Goal: Use online tool/utility: Utilize a website feature to perform a specific function

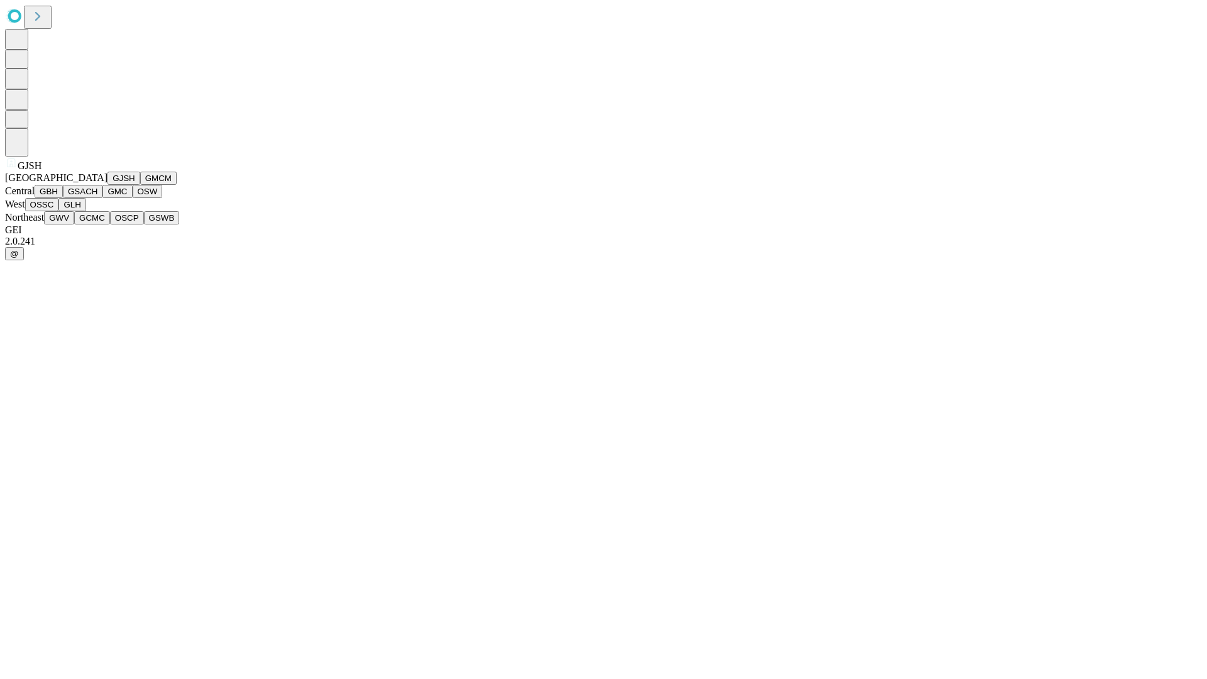
click at [108, 185] on button "GJSH" at bounding box center [124, 178] width 33 height 13
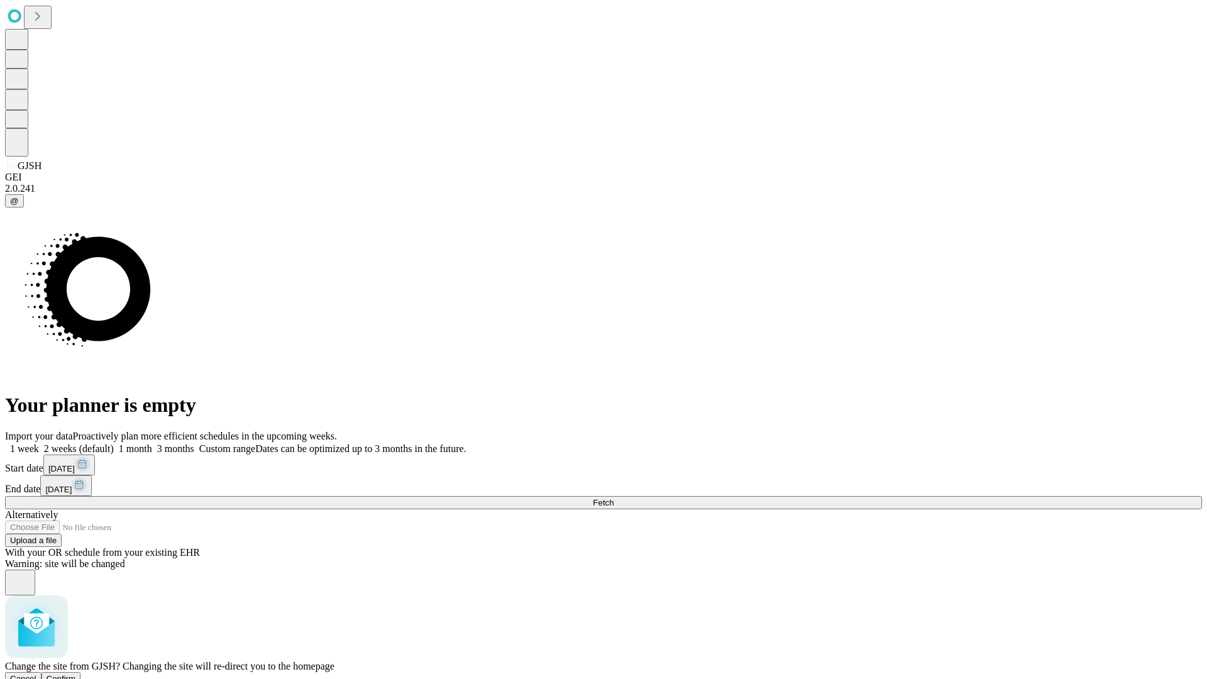
click at [76, 674] on span "Confirm" at bounding box center [62, 678] width 30 height 9
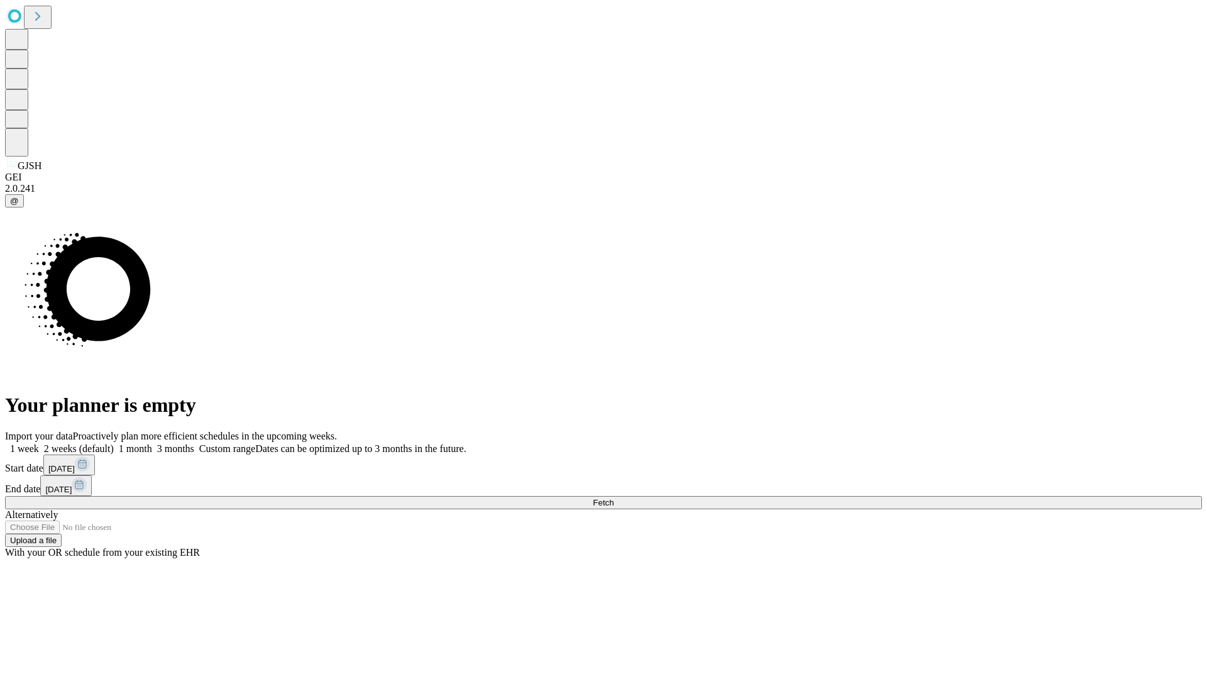
click at [152, 443] on label "1 month" at bounding box center [133, 448] width 38 height 11
click at [614, 498] on span "Fetch" at bounding box center [603, 502] width 21 height 9
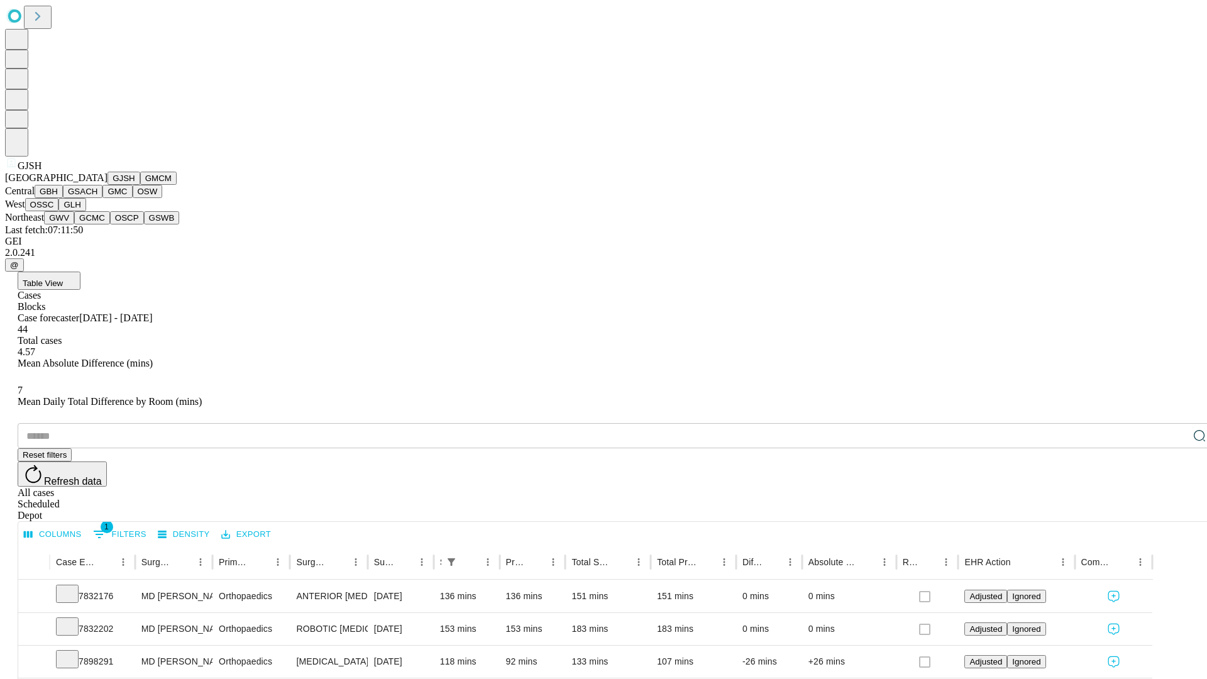
click at [140, 185] on button "GMCM" at bounding box center [158, 178] width 36 height 13
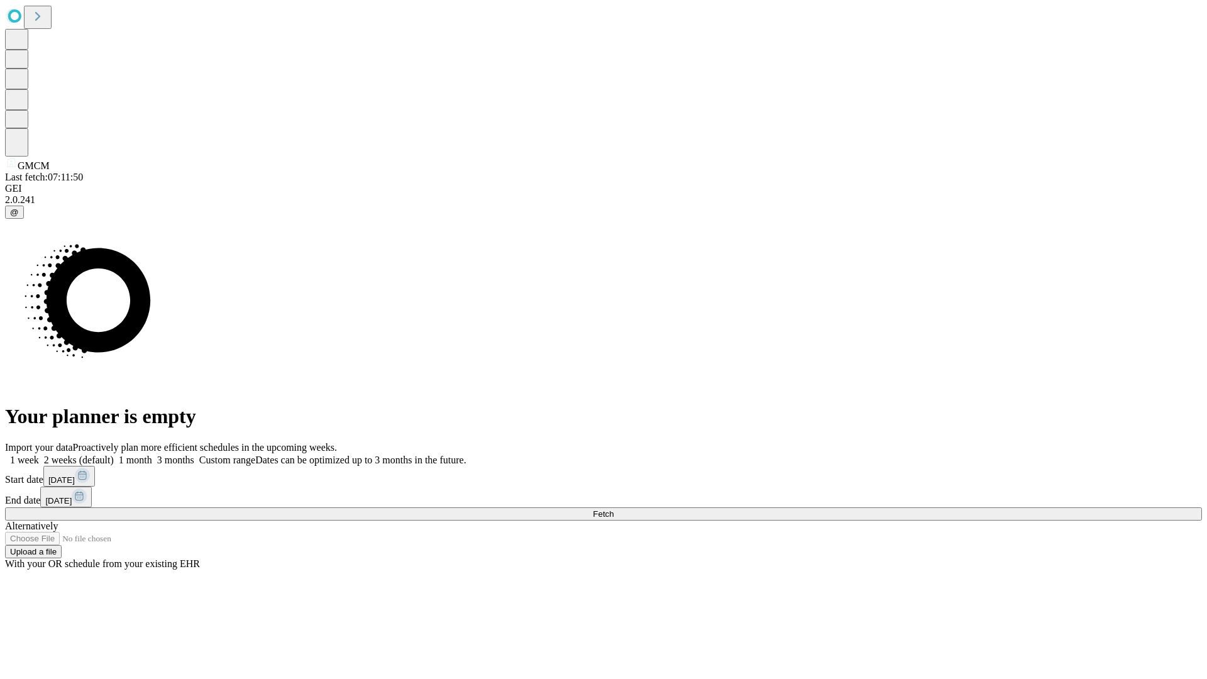
click at [152, 455] on label "1 month" at bounding box center [133, 460] width 38 height 11
click at [614, 509] on span "Fetch" at bounding box center [603, 513] width 21 height 9
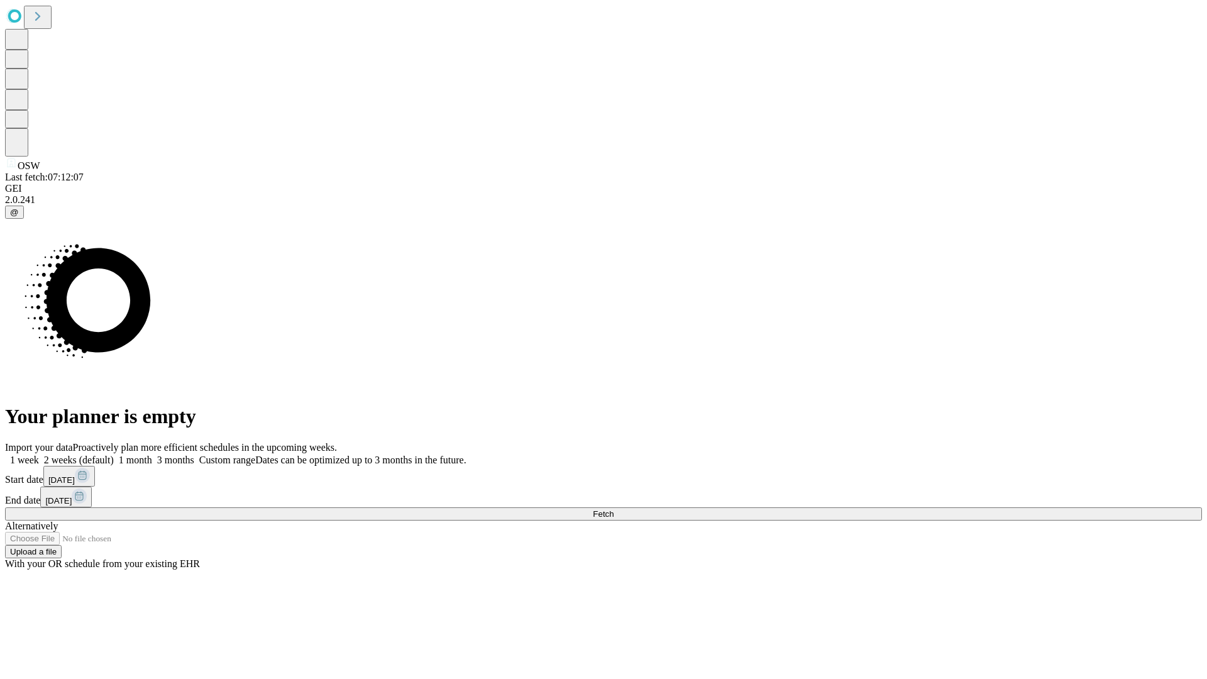
click at [152, 455] on label "1 month" at bounding box center [133, 460] width 38 height 11
click at [614, 509] on span "Fetch" at bounding box center [603, 513] width 21 height 9
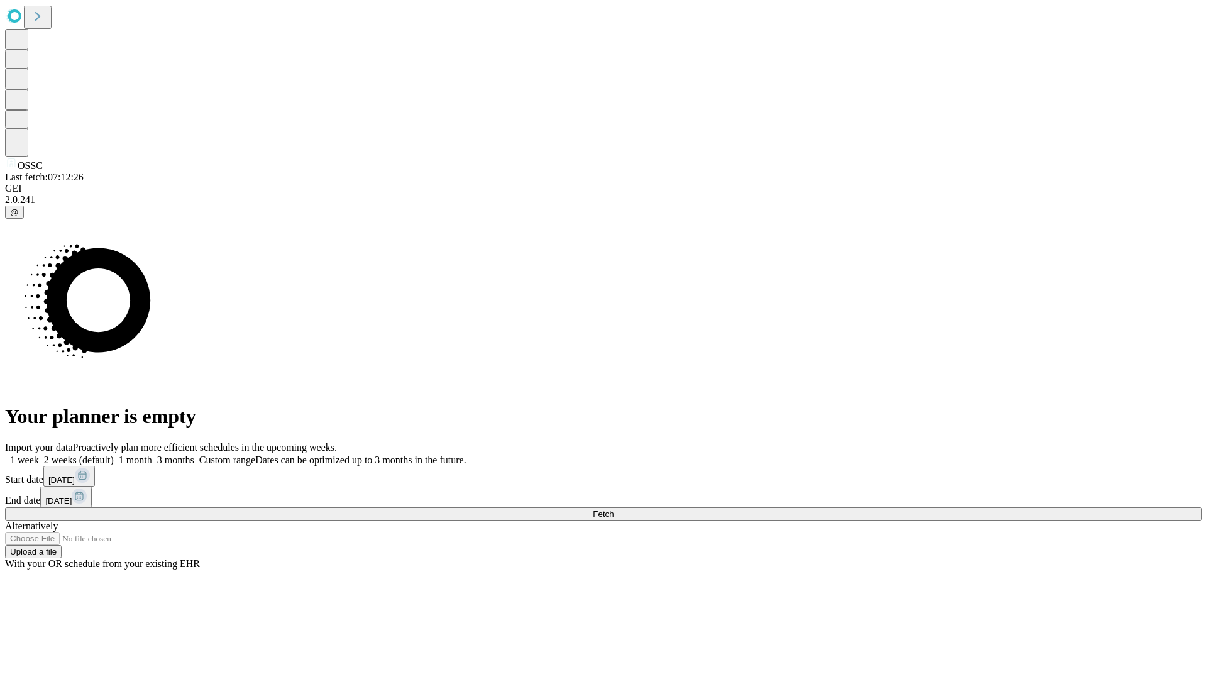
click at [152, 455] on label "1 month" at bounding box center [133, 460] width 38 height 11
click at [614, 509] on span "Fetch" at bounding box center [603, 513] width 21 height 9
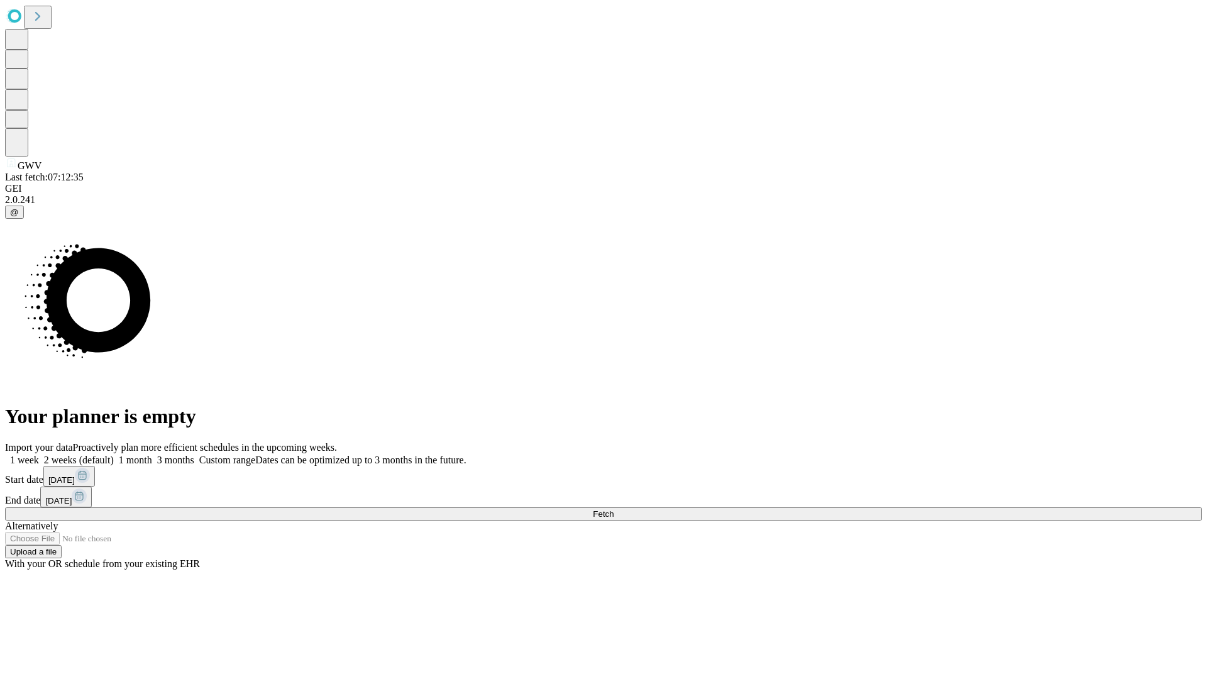
click at [614, 509] on span "Fetch" at bounding box center [603, 513] width 21 height 9
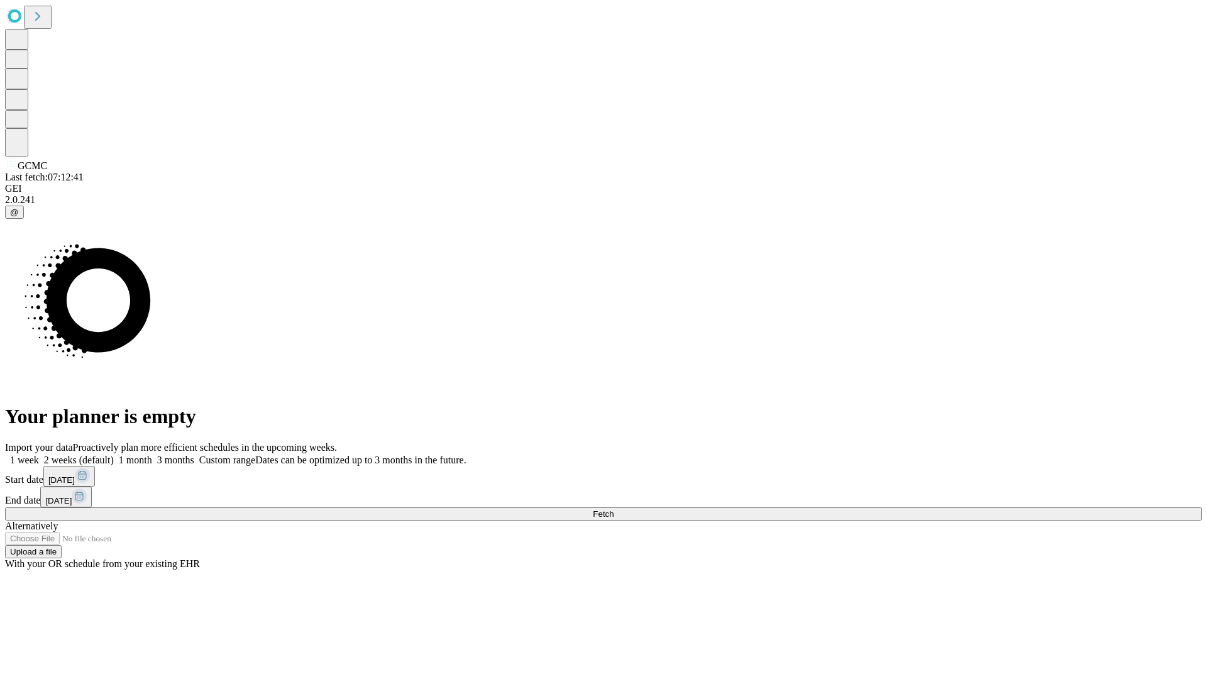
click at [152, 455] on label "1 month" at bounding box center [133, 460] width 38 height 11
click at [614, 509] on span "Fetch" at bounding box center [603, 513] width 21 height 9
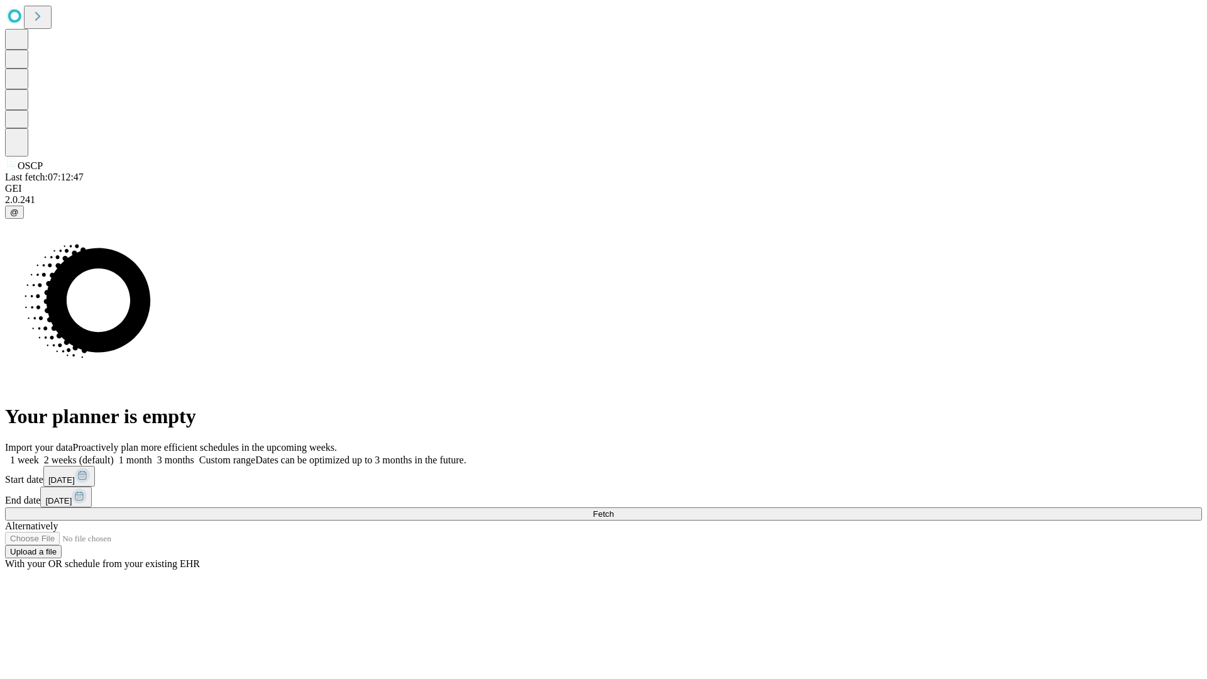
click at [152, 455] on label "1 month" at bounding box center [133, 460] width 38 height 11
click at [614, 509] on span "Fetch" at bounding box center [603, 513] width 21 height 9
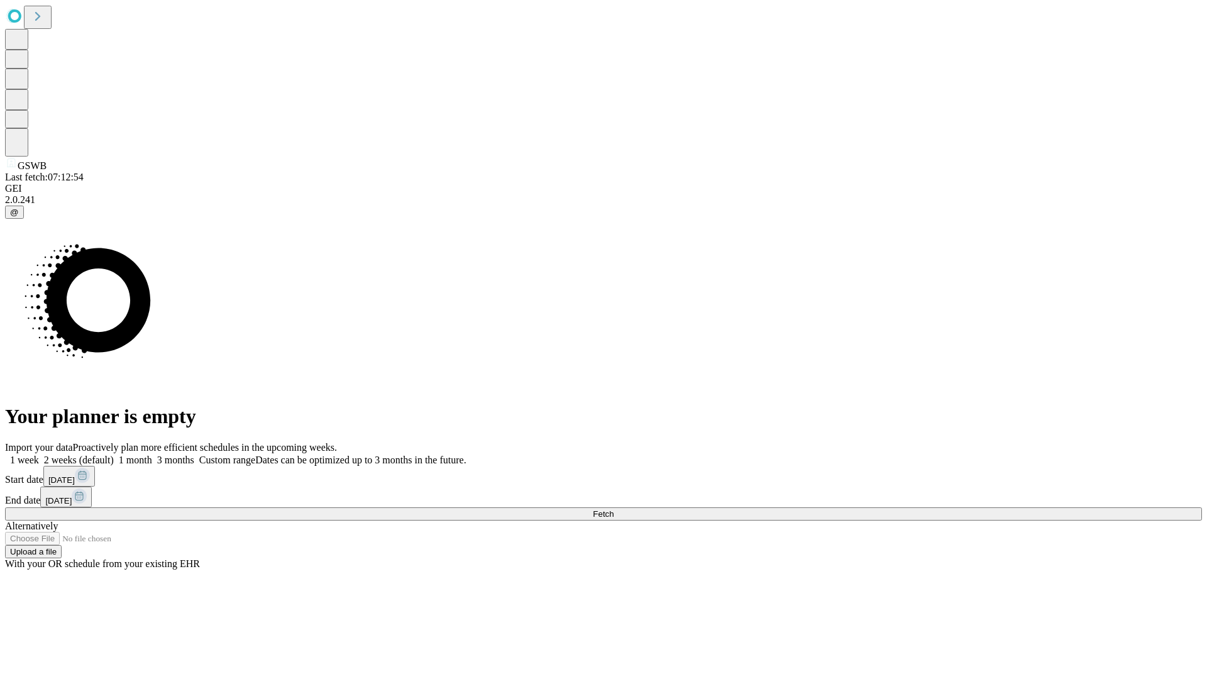
click at [152, 455] on label "1 month" at bounding box center [133, 460] width 38 height 11
click at [614, 509] on span "Fetch" at bounding box center [603, 513] width 21 height 9
